Goal: Task Accomplishment & Management: Manage account settings

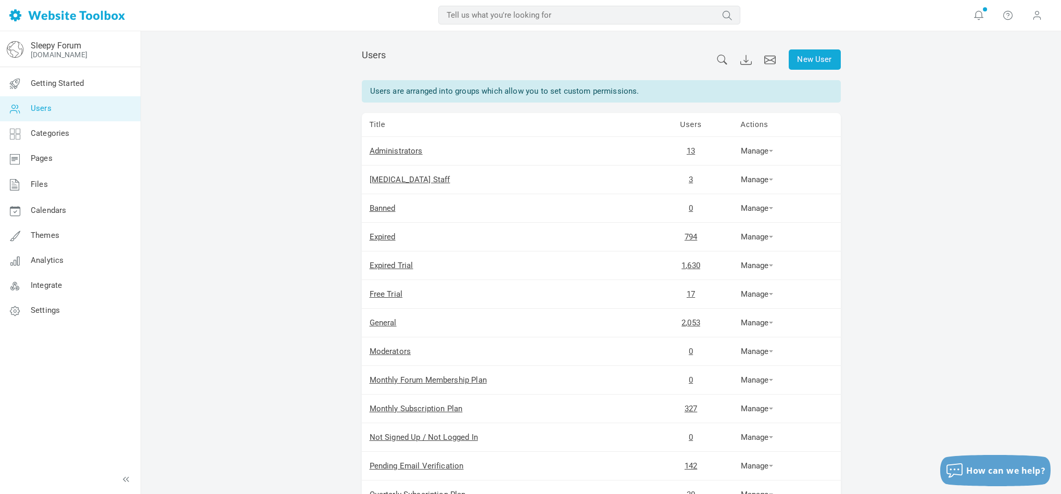
scroll to position [169, 0]
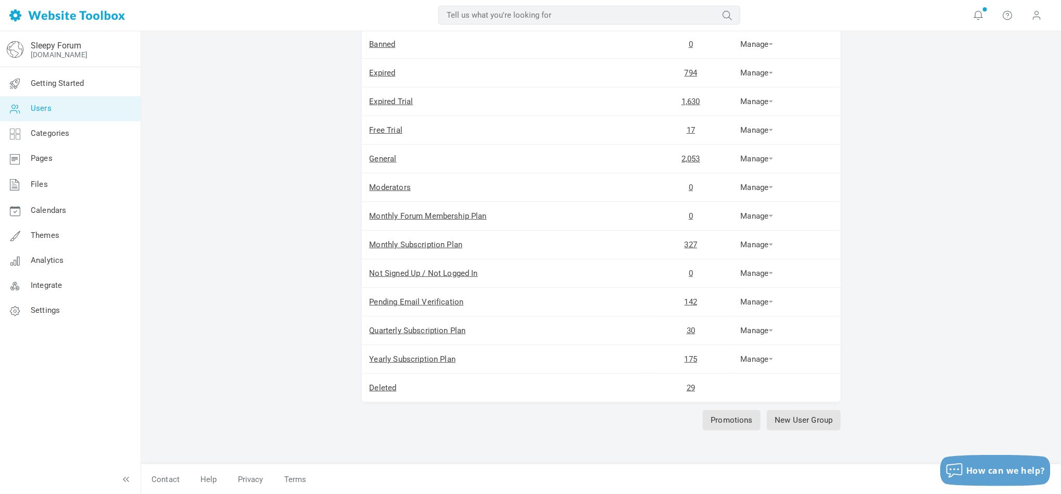
drag, startPoint x: 0, startPoint y: 0, endPoint x: 38, endPoint y: 108, distance: 114.3
click at [38, 108] on span "Users" at bounding box center [41, 108] width 21 height 9
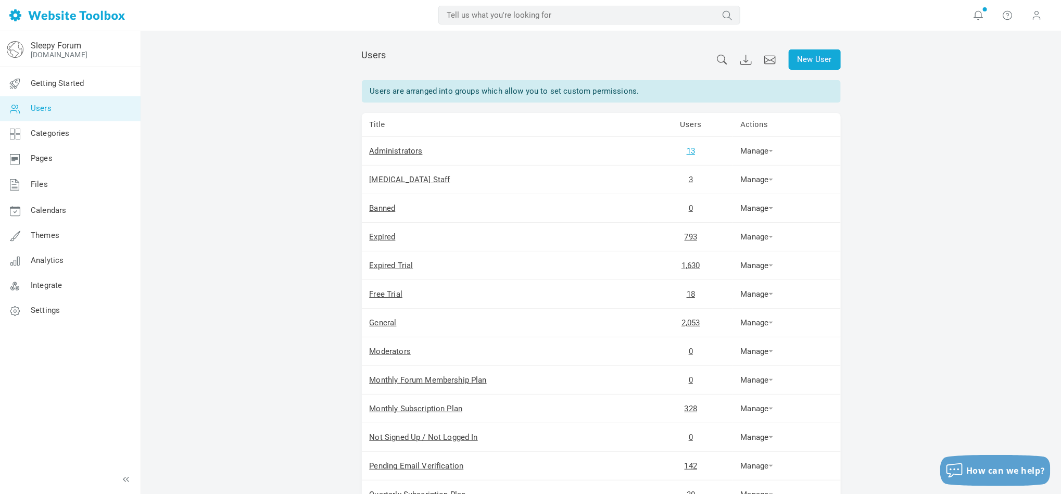
click at [689, 150] on link "13" at bounding box center [691, 150] width 8 height 9
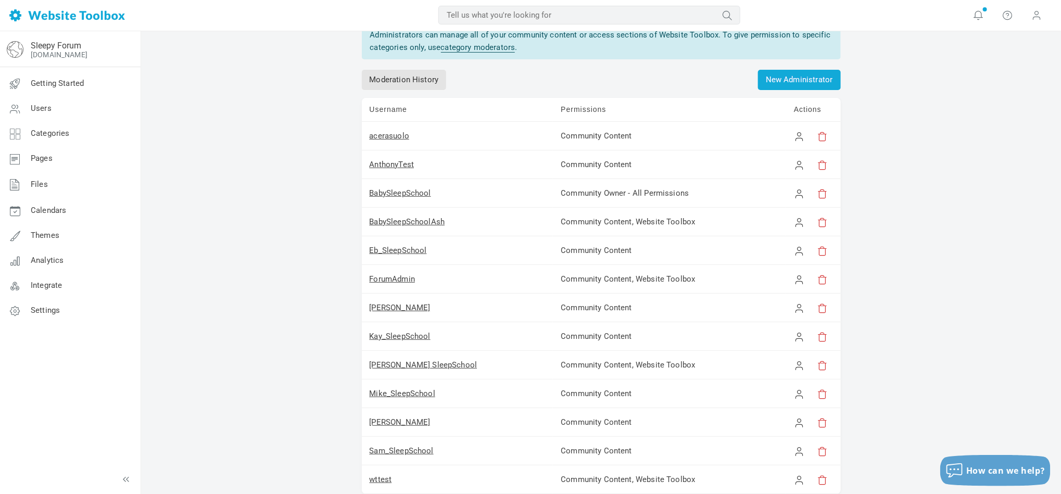
scroll to position [78, 0]
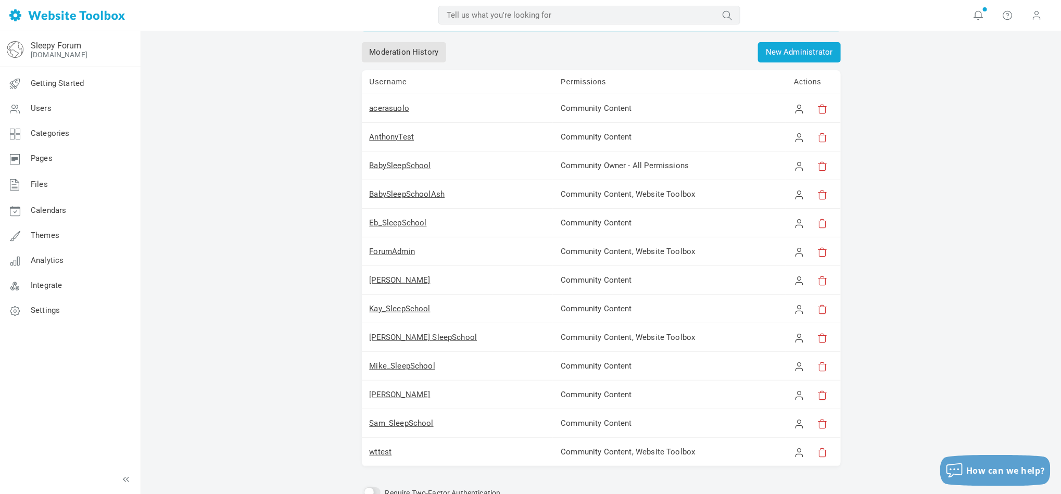
click at [942, 208] on div "Administrators Administrators can manage all of your community content or acces…" at bounding box center [601, 258] width 920 height 610
click at [947, 241] on div "Administrators Administrators can manage all of your community content or acces…" at bounding box center [601, 258] width 920 height 610
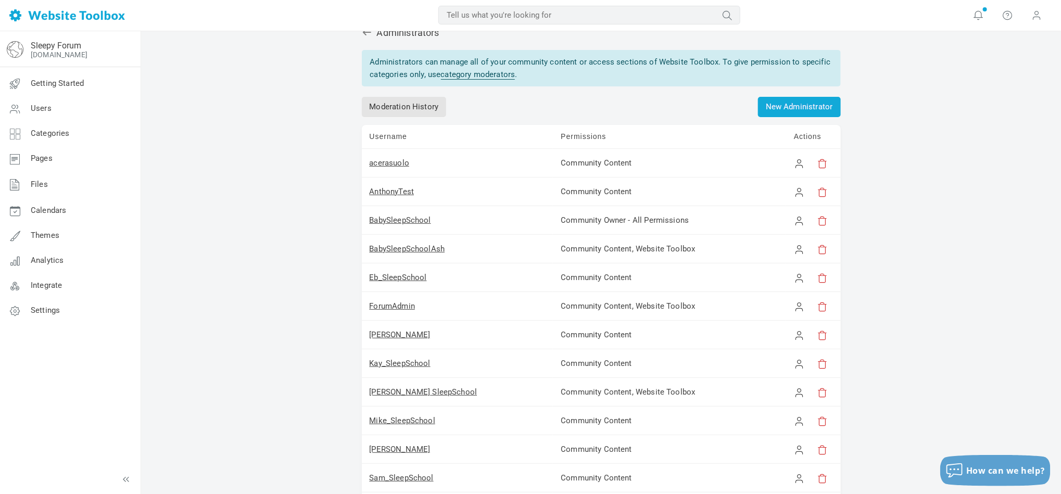
scroll to position [0, 0]
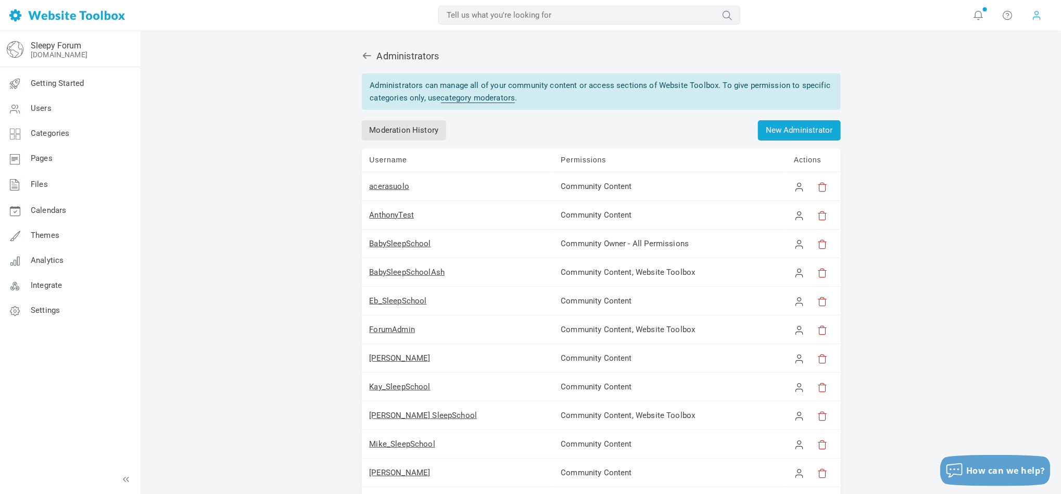
click at [1040, 16] on span at bounding box center [1037, 14] width 10 height 11
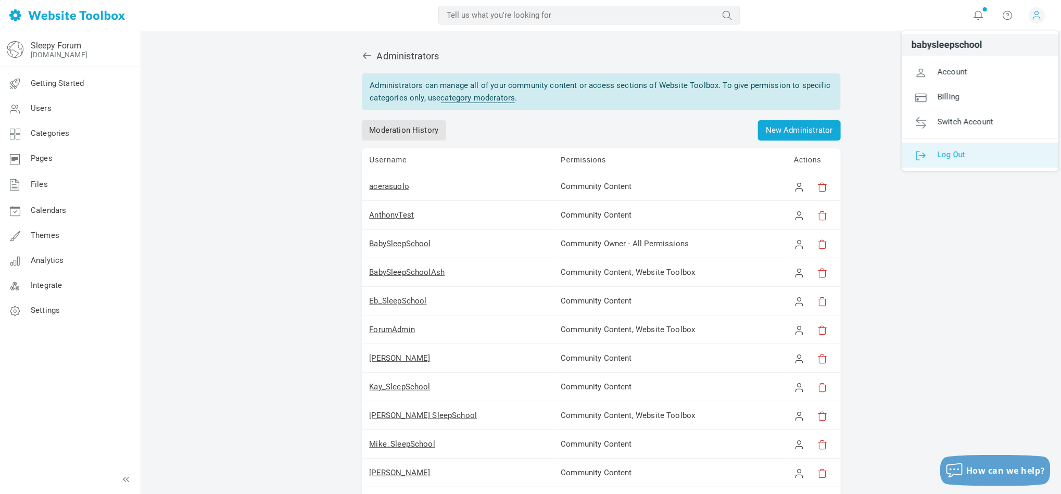
click at [952, 154] on span "Log Out" at bounding box center [952, 153] width 28 height 9
